Goal: Browse casually: Explore the website without a specific task or goal

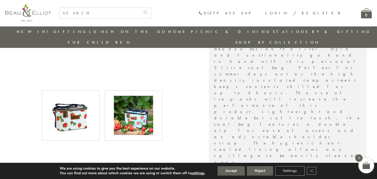
scroll to position [210, 0]
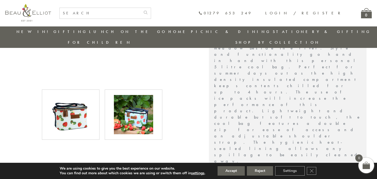
click at [140, 104] on img at bounding box center [133, 114] width 39 height 39
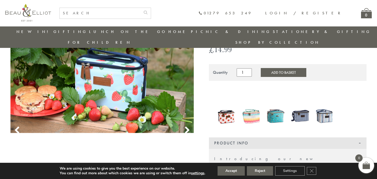
scroll to position [55, 0]
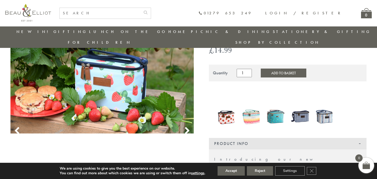
click at [273, 107] on img at bounding box center [275, 116] width 19 height 25
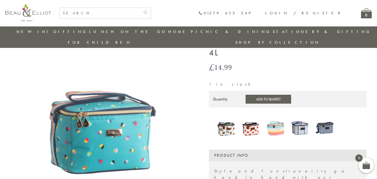
scroll to position [27, 0]
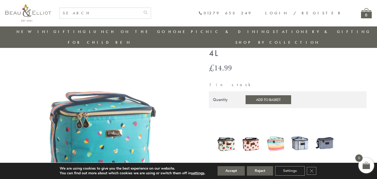
click at [229, 135] on img at bounding box center [226, 144] width 19 height 24
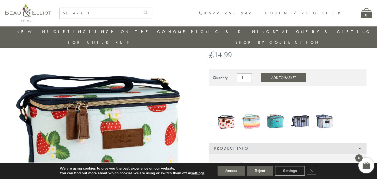
scroll to position [60, 0]
